Goal: Navigation & Orientation: Find specific page/section

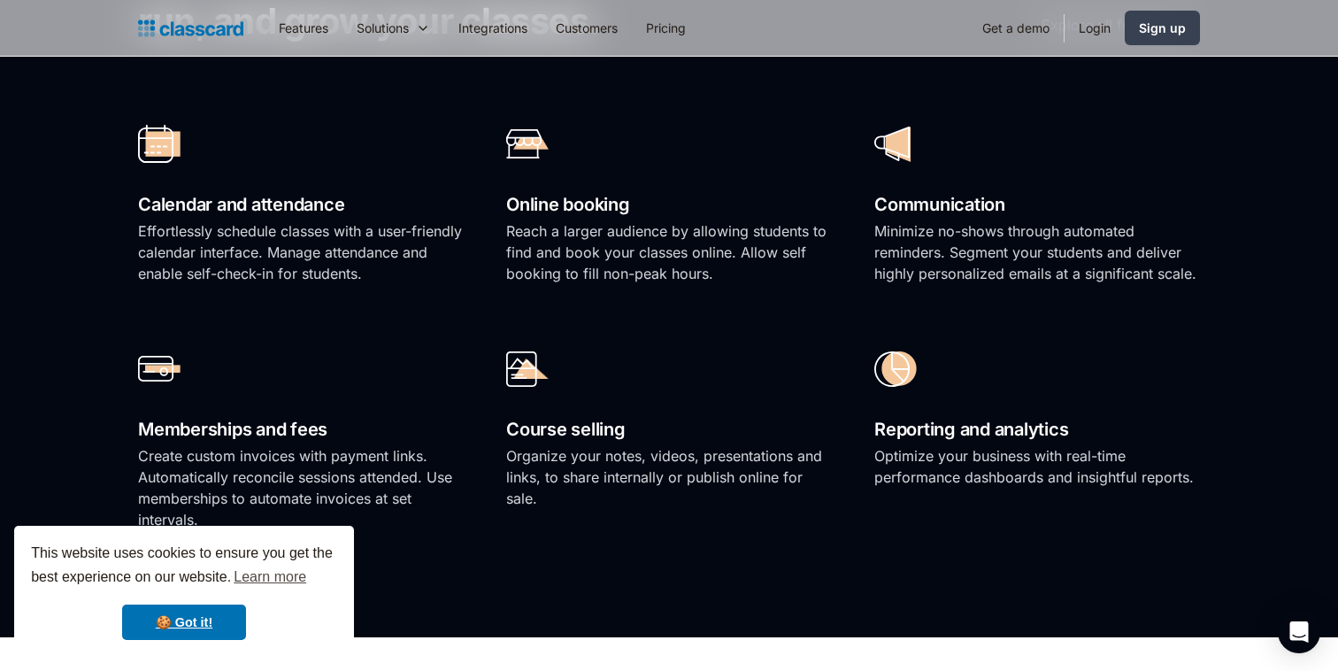
scroll to position [1417, 0]
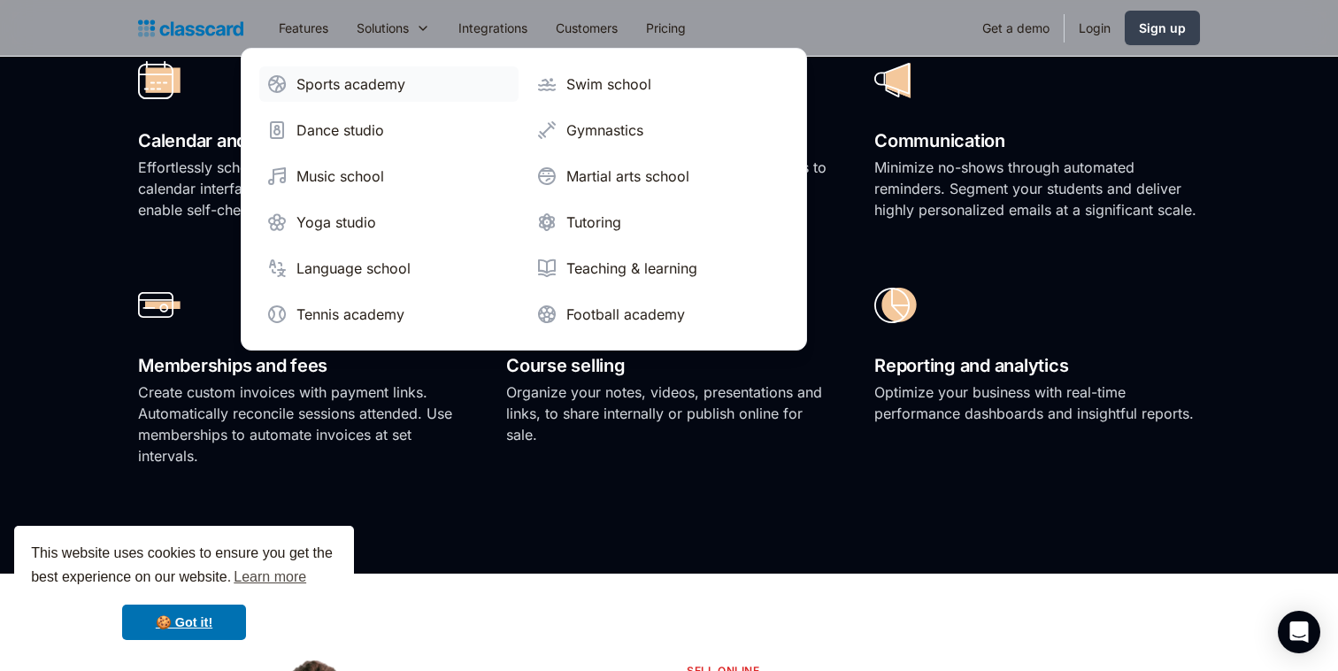
click at [370, 99] on link "Sports academy" at bounding box center [388, 83] width 259 height 35
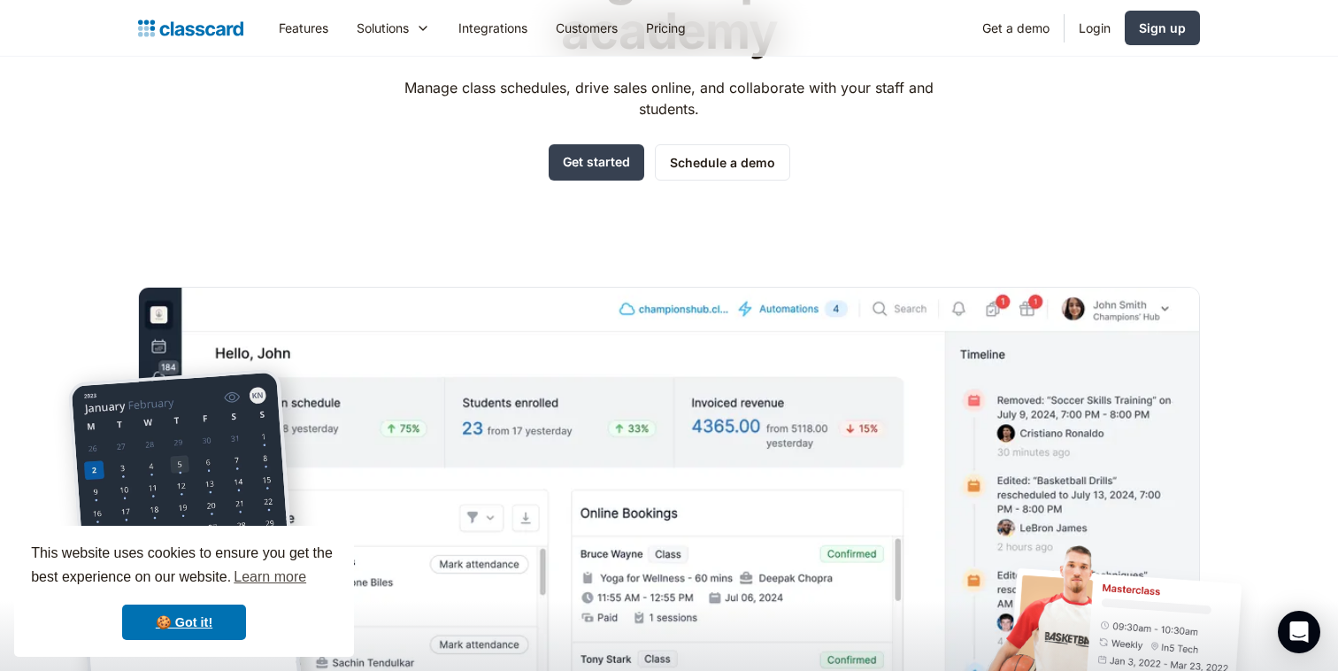
scroll to position [172, 0]
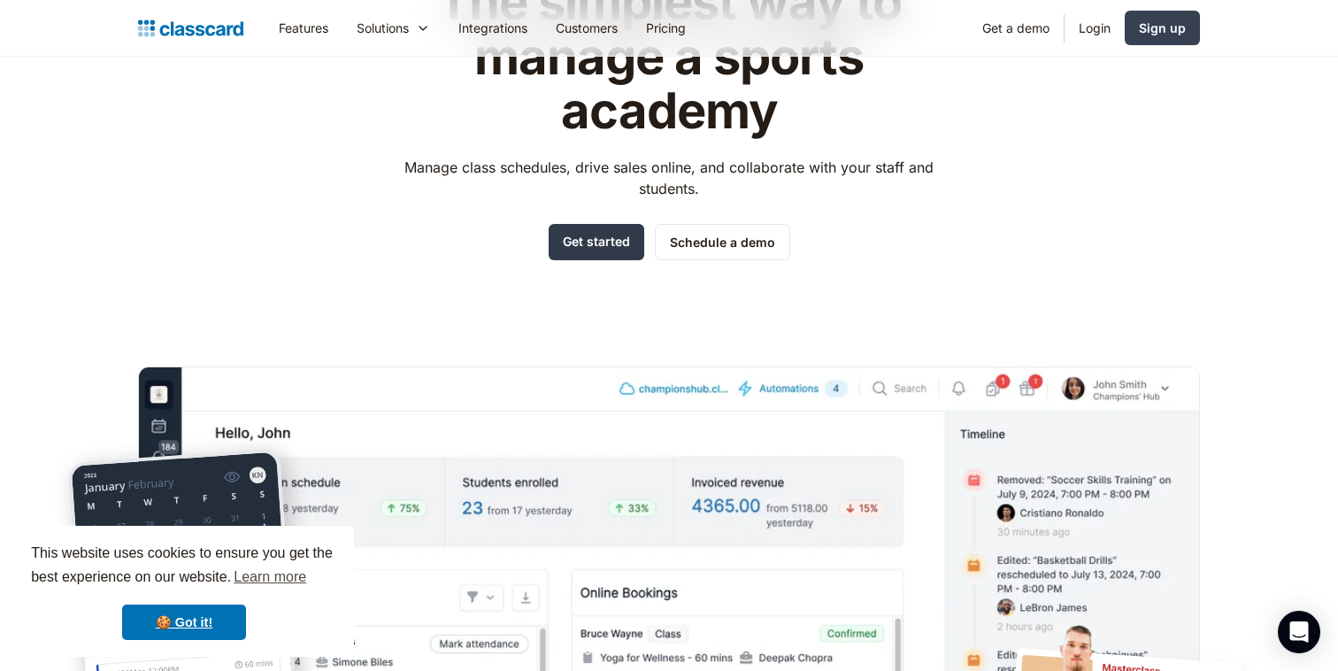
click at [580, 250] on link "Get started" at bounding box center [597, 242] width 96 height 36
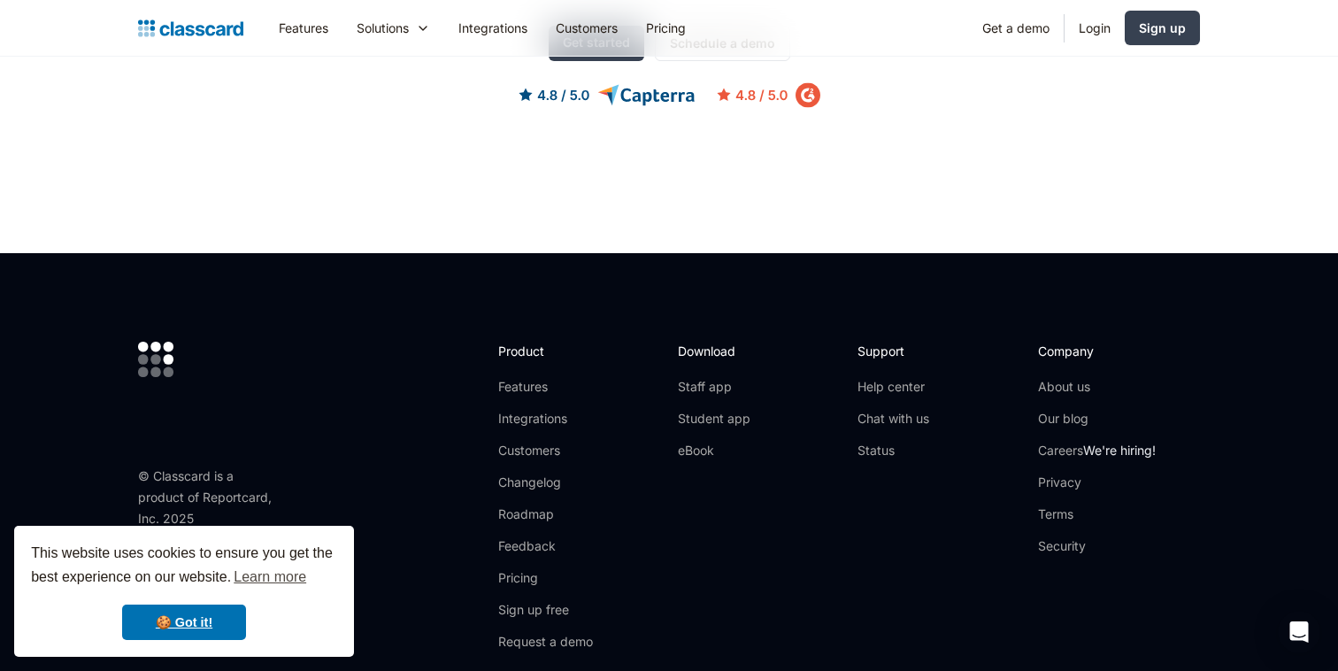
scroll to position [5953, 0]
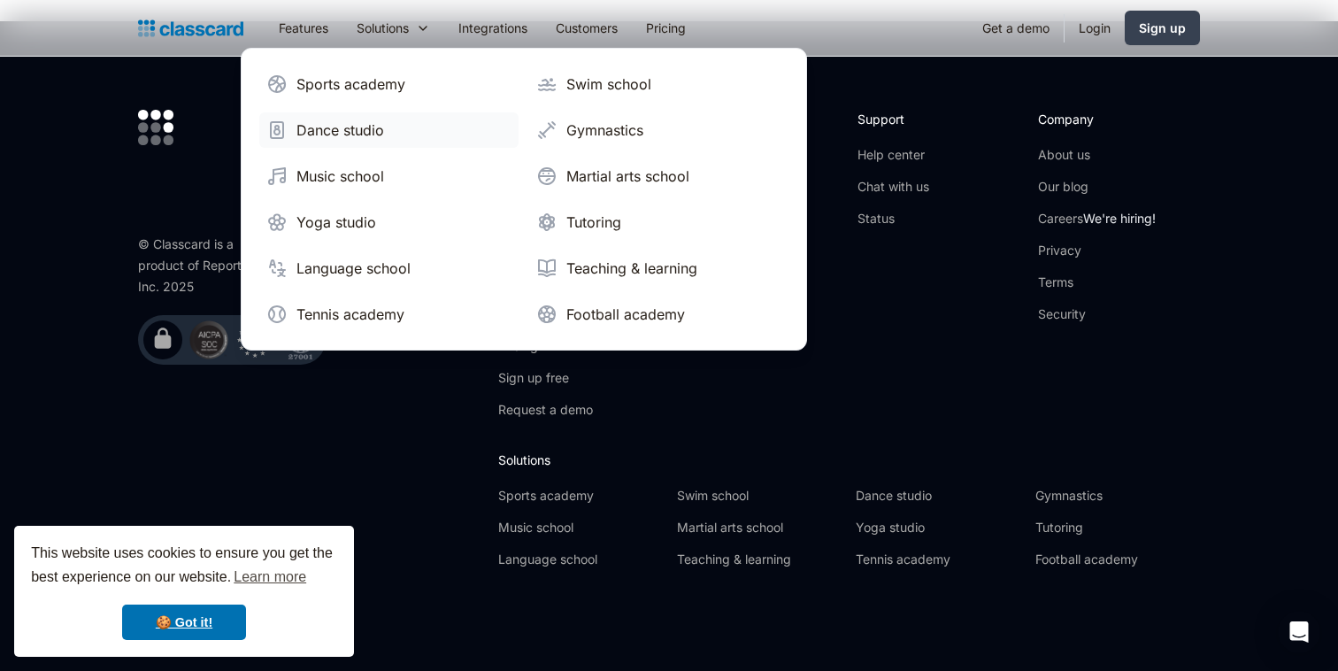
click at [373, 129] on div "Dance studio" at bounding box center [340, 129] width 88 height 21
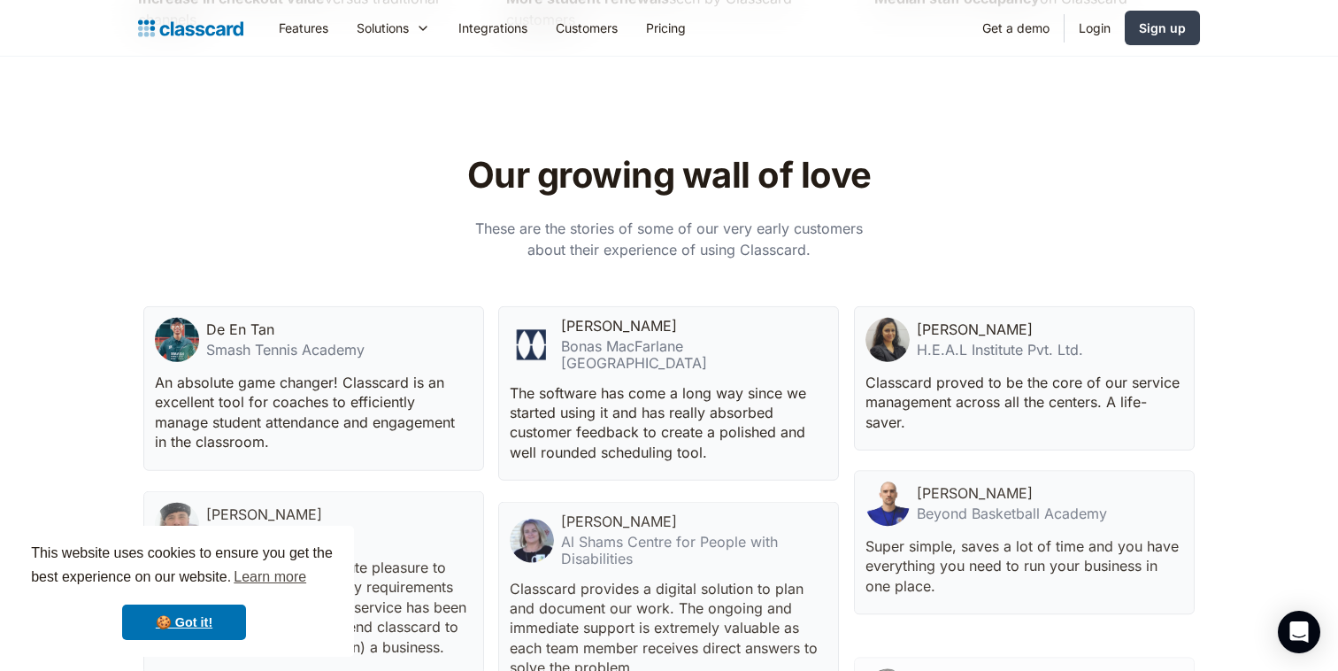
scroll to position [4403, 0]
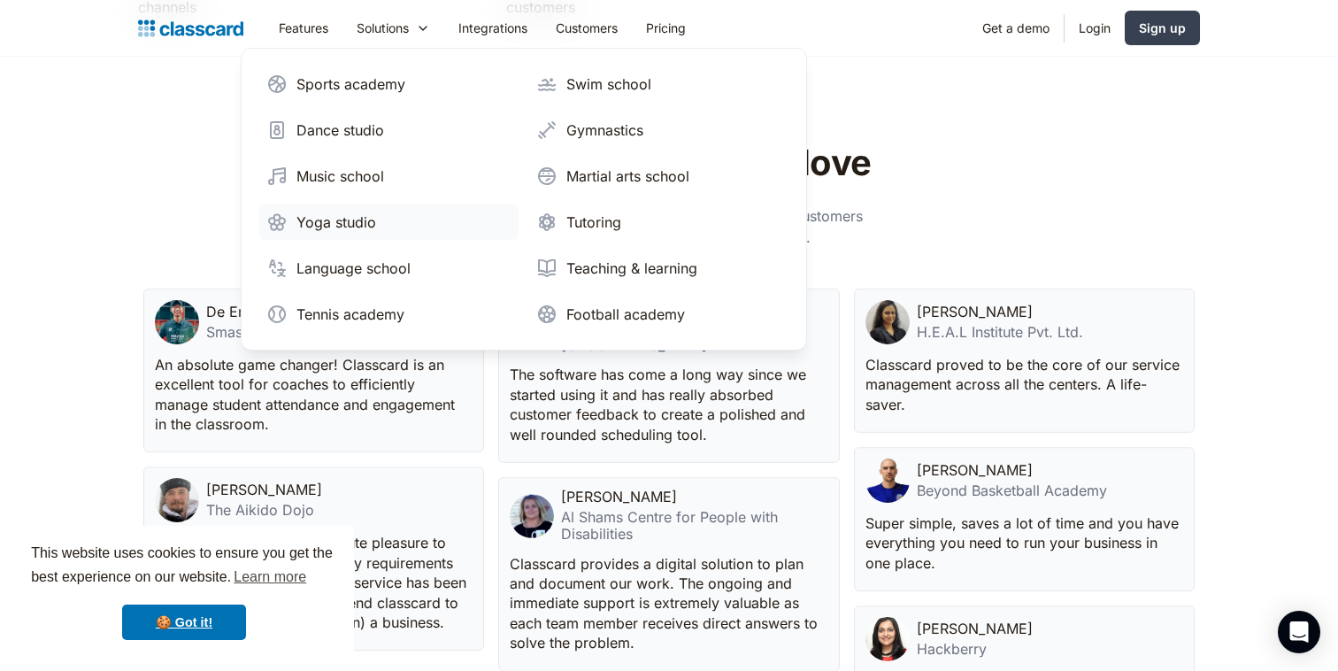
click at [364, 215] on div "Yoga studio" at bounding box center [336, 221] width 80 height 21
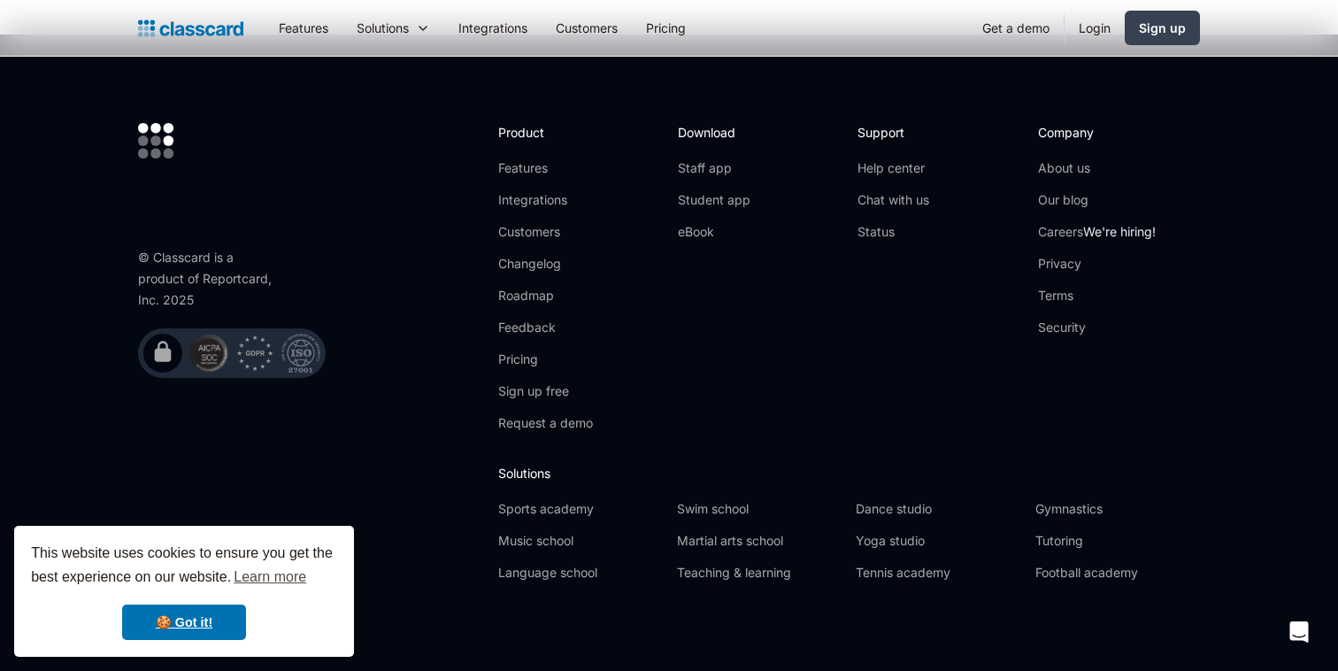
scroll to position [5899, 0]
